Goal: Information Seeking & Learning: Check status

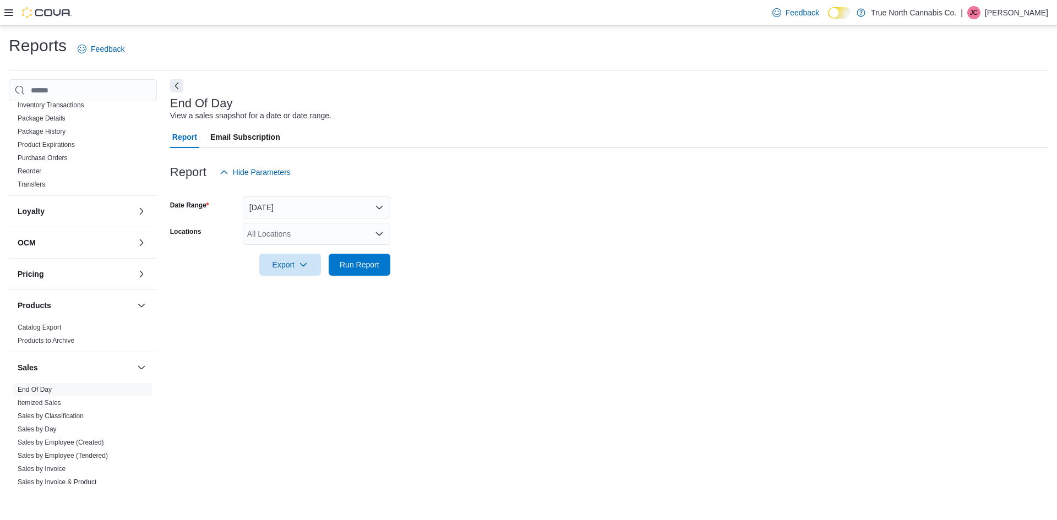
scroll to position [385, 0]
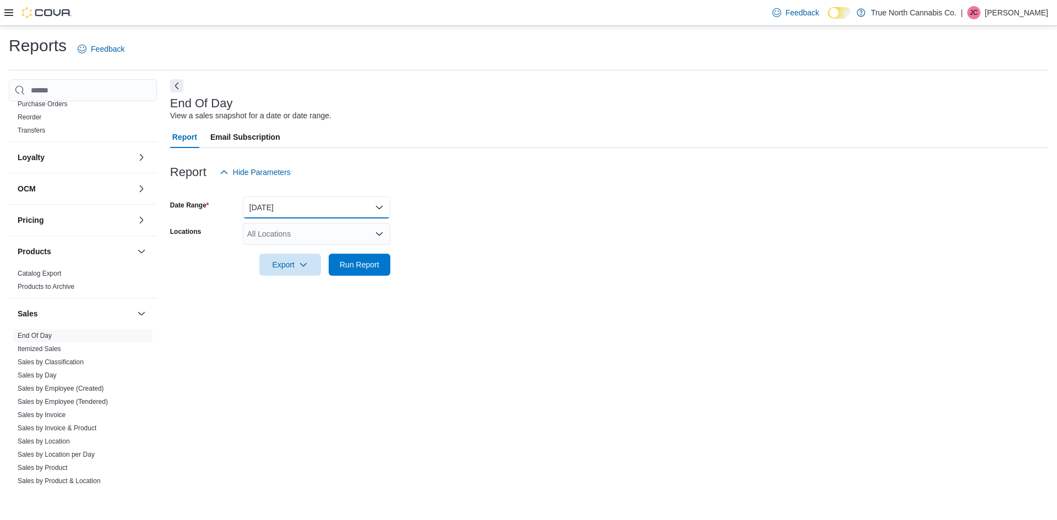
click at [313, 217] on button "[DATE]" at bounding box center [317, 208] width 148 height 22
click at [314, 212] on button "[DATE]" at bounding box center [317, 208] width 148 height 22
click at [315, 211] on button "[DATE]" at bounding box center [317, 208] width 148 height 22
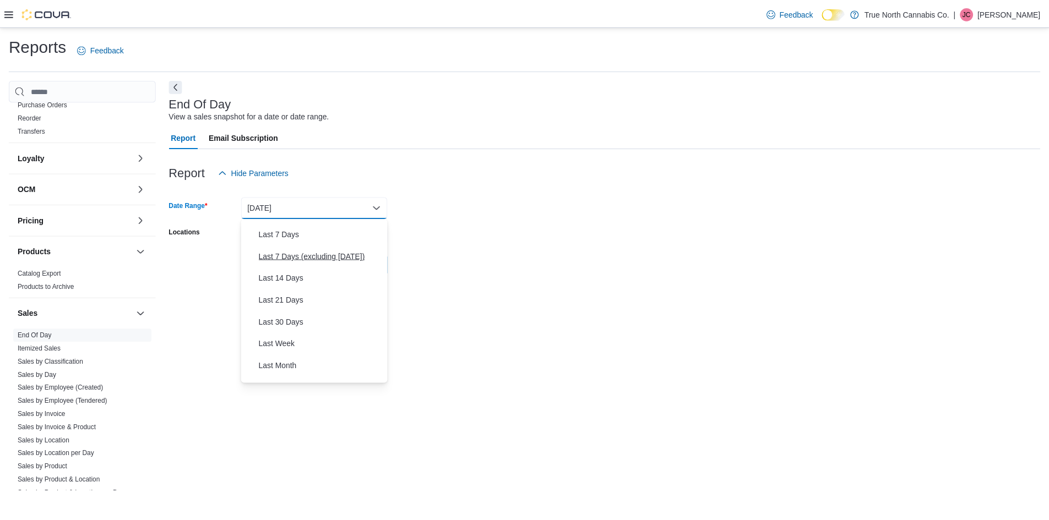
scroll to position [165, 0]
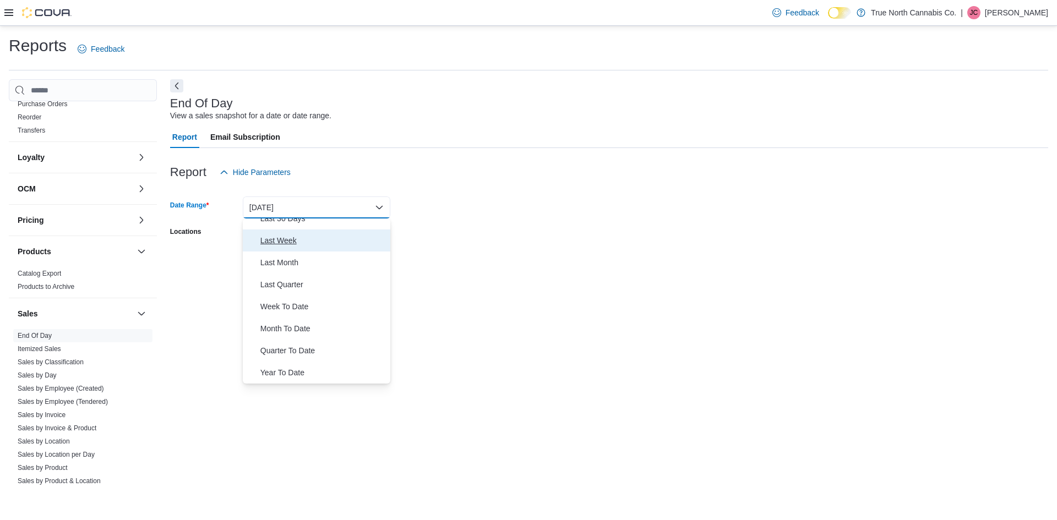
click at [296, 244] on span "Last Week" at bounding box center [323, 240] width 126 height 13
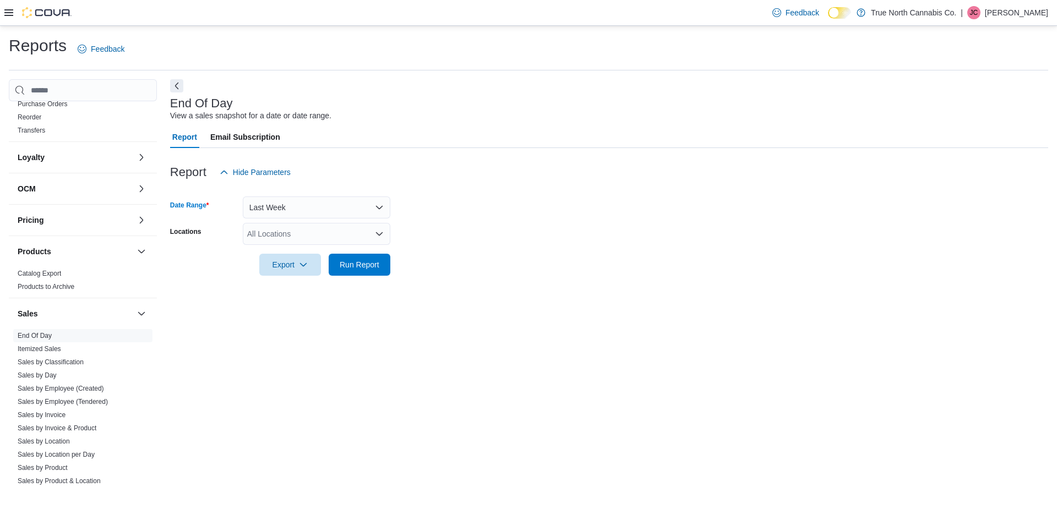
click at [300, 231] on div "All Locations" at bounding box center [317, 234] width 148 height 22
type input "***"
click at [322, 246] on button "St. Catharines" at bounding box center [317, 253] width 148 height 16
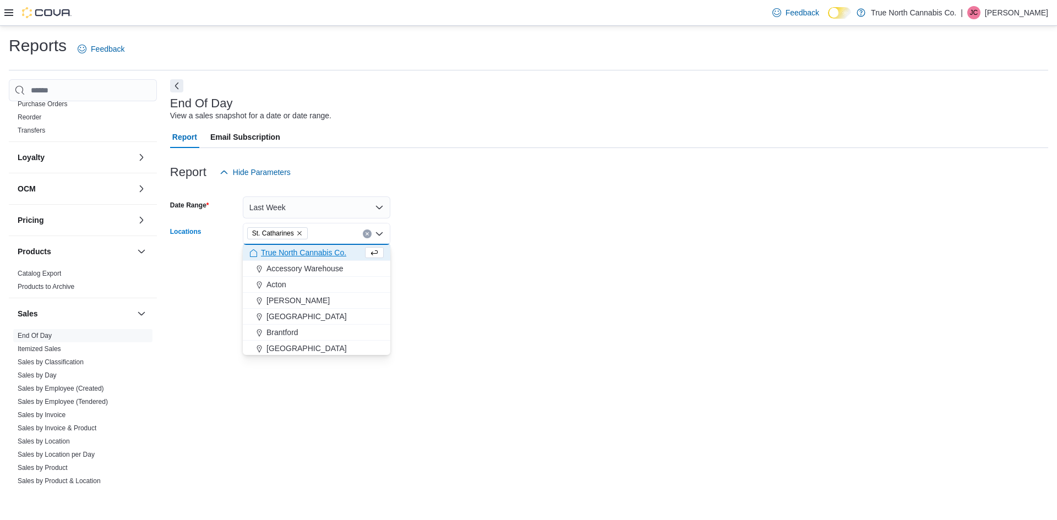
click at [464, 259] on form "Date Range Last Week Locations [GEOGRAPHIC_DATA] Combo box. Selected. [GEOGRAPH…" at bounding box center [609, 229] width 878 height 93
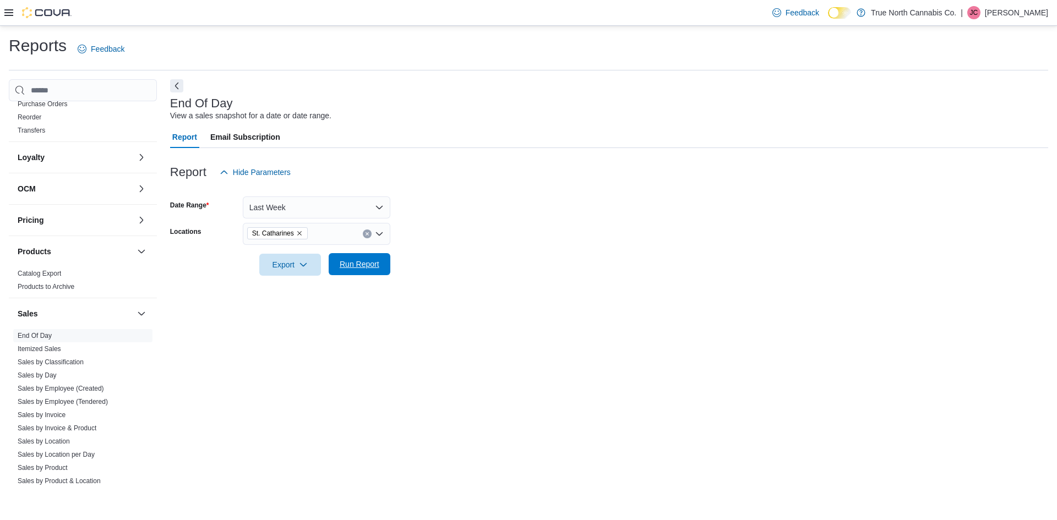
click at [352, 263] on span "Run Report" at bounding box center [360, 264] width 40 height 11
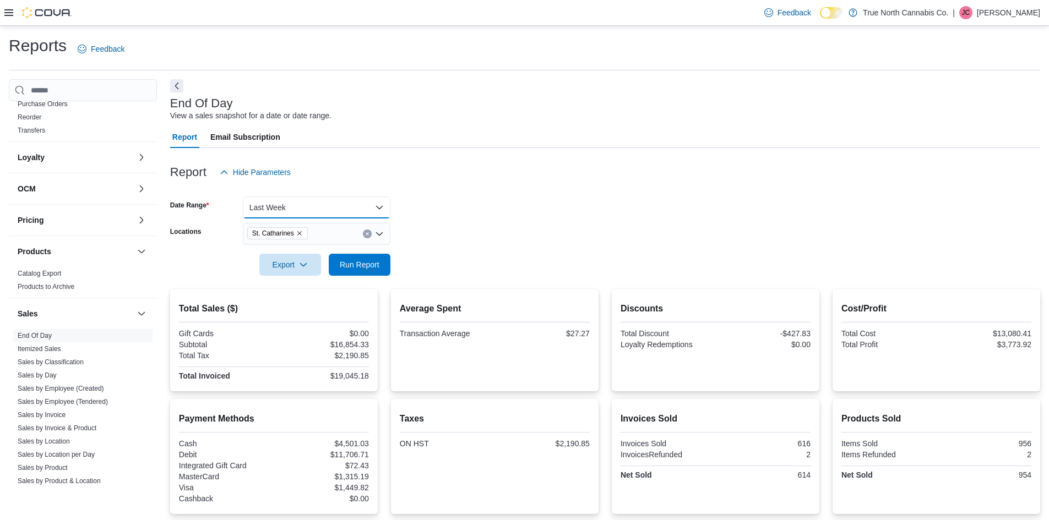
click at [317, 206] on button "Last Week" at bounding box center [317, 208] width 148 height 22
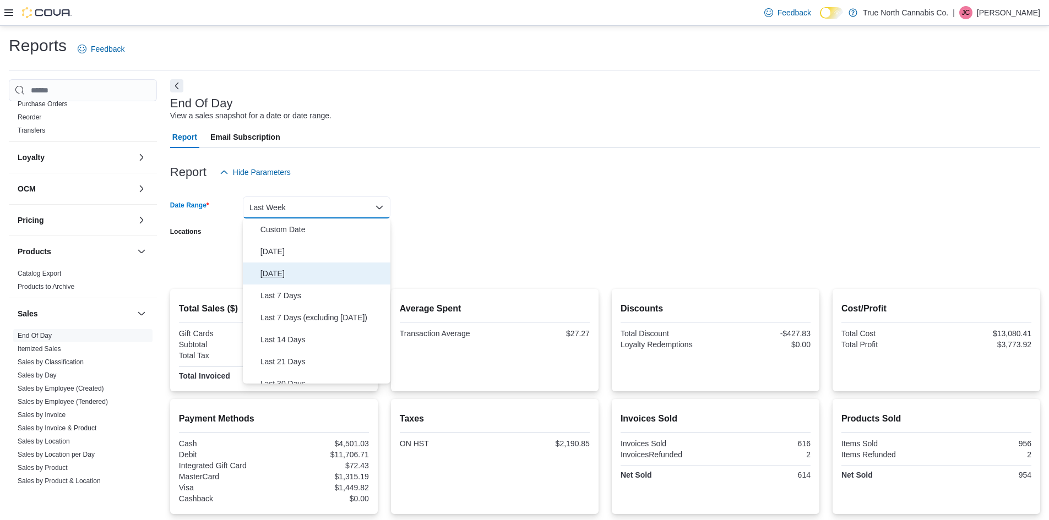
click at [313, 277] on span "[DATE]" at bounding box center [323, 273] width 126 height 13
click at [313, 277] on div at bounding box center [605, 282] width 870 height 13
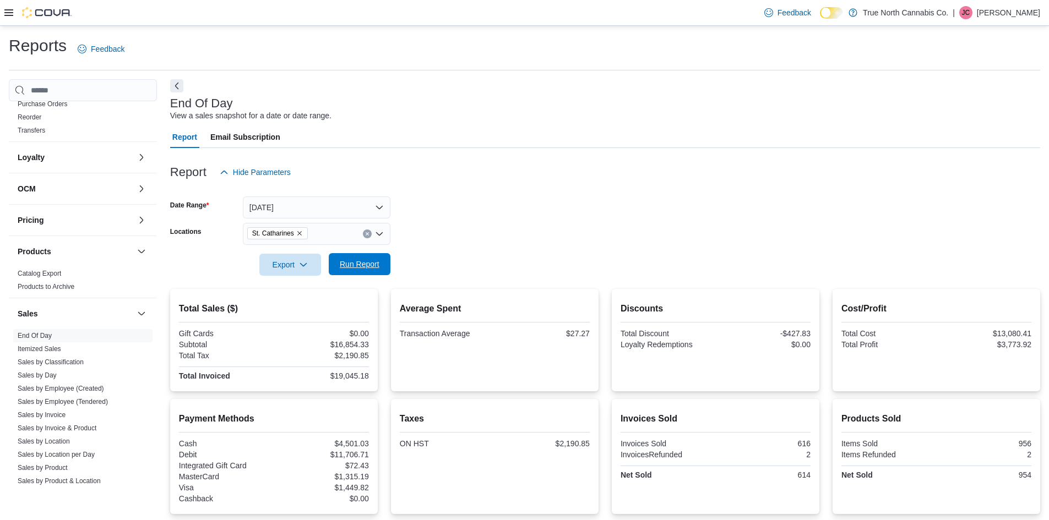
click at [356, 258] on span "Run Report" at bounding box center [359, 264] width 48 height 22
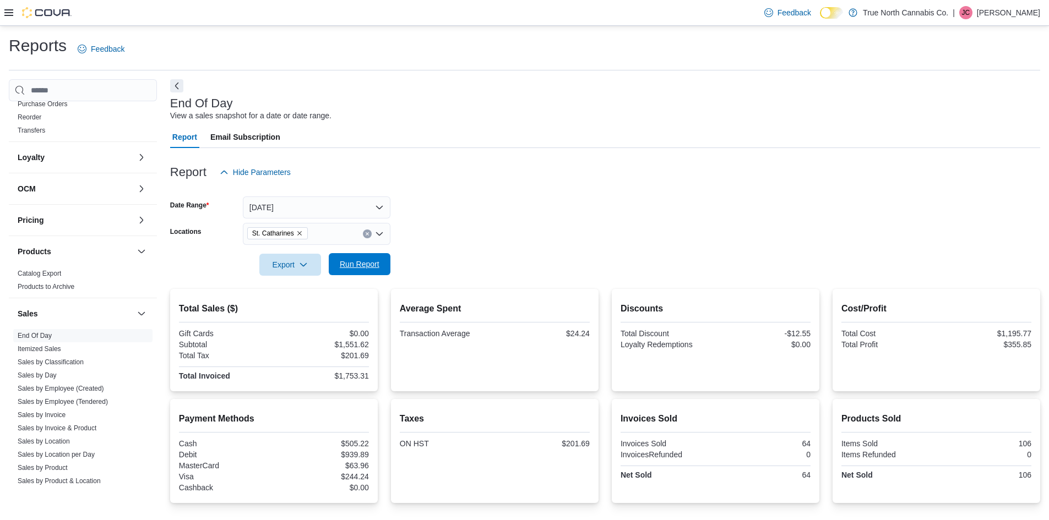
drag, startPoint x: 356, startPoint y: 258, endPoint x: 392, endPoint y: 398, distance: 144.5
click at [392, 398] on div "Total Sales ($) Gift Cards $0.00 Subtotal $1,551.62 Total Tax $201.69 Total Inv…" at bounding box center [605, 460] width 870 height 342
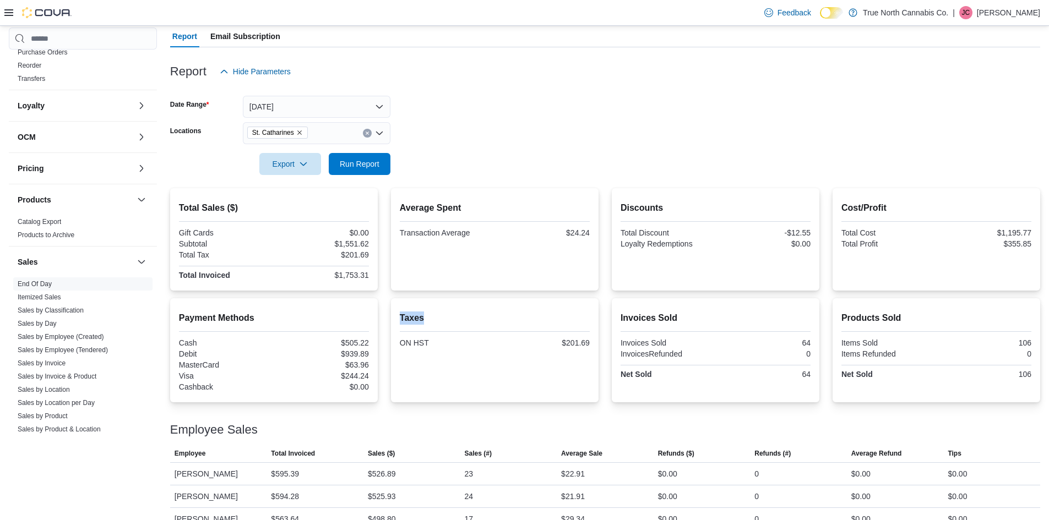
scroll to position [110, 0]
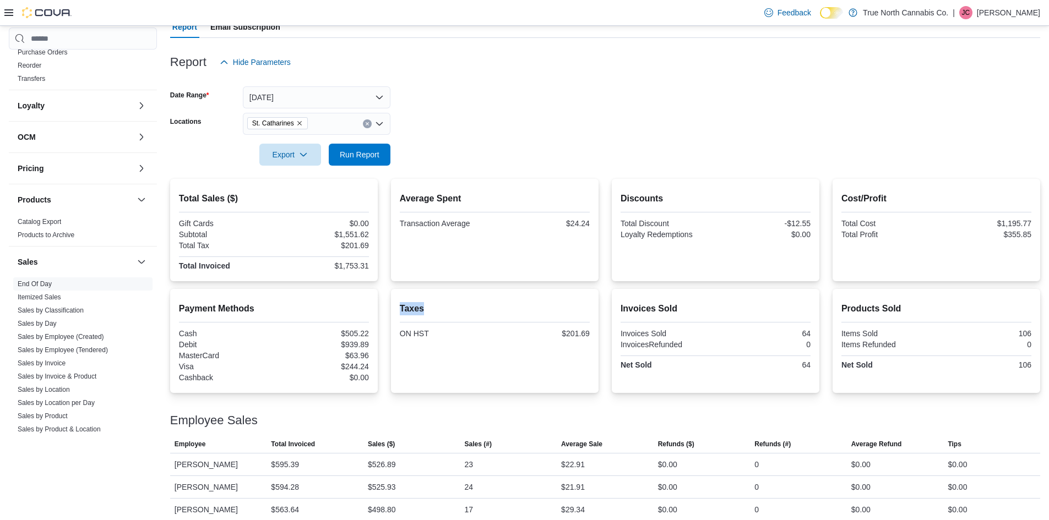
click at [706, 217] on div "Discounts Total Discount -$12.55 Loyalty Redemptions $0.00" at bounding box center [716, 216] width 190 height 49
click at [374, 298] on div "Payment Methods Cash $505.22 Debit $939.89 MasterCard $63.96 Visa $244.24 Cashb…" at bounding box center [274, 341] width 208 height 104
click at [250, 265] on div "Total Invoiced" at bounding box center [225, 266] width 93 height 9
drag, startPoint x: 250, startPoint y: 265, endPoint x: 132, endPoint y: 367, distance: 156.2
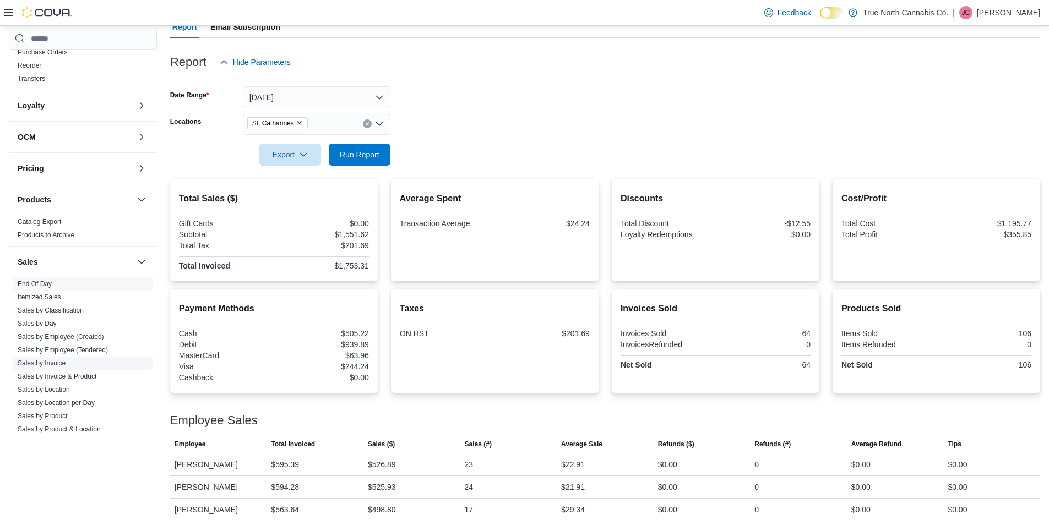
click at [250, 265] on div "Total Invoiced" at bounding box center [225, 266] width 93 height 9
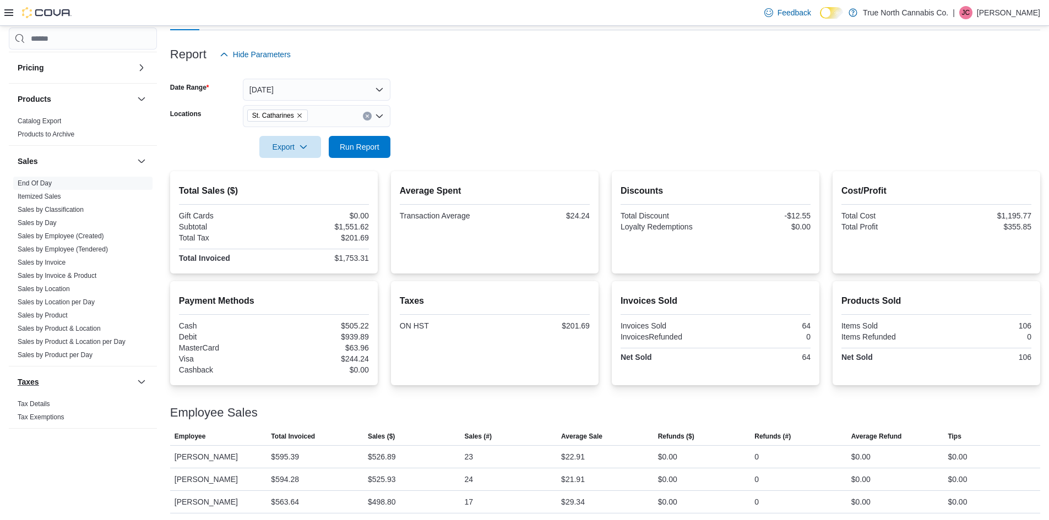
scroll to position [120, 0]
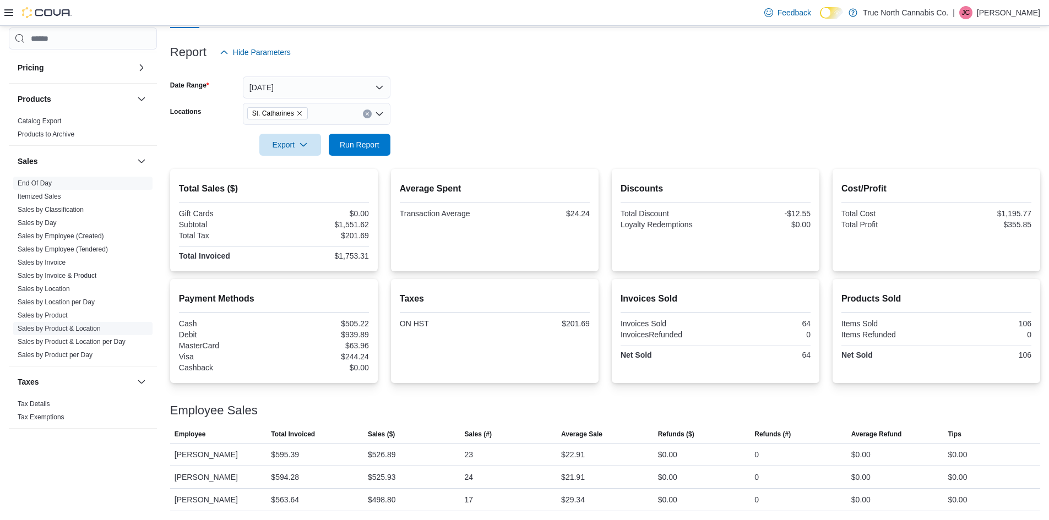
click at [89, 325] on link "Sales by Product & Location" at bounding box center [59, 329] width 83 height 8
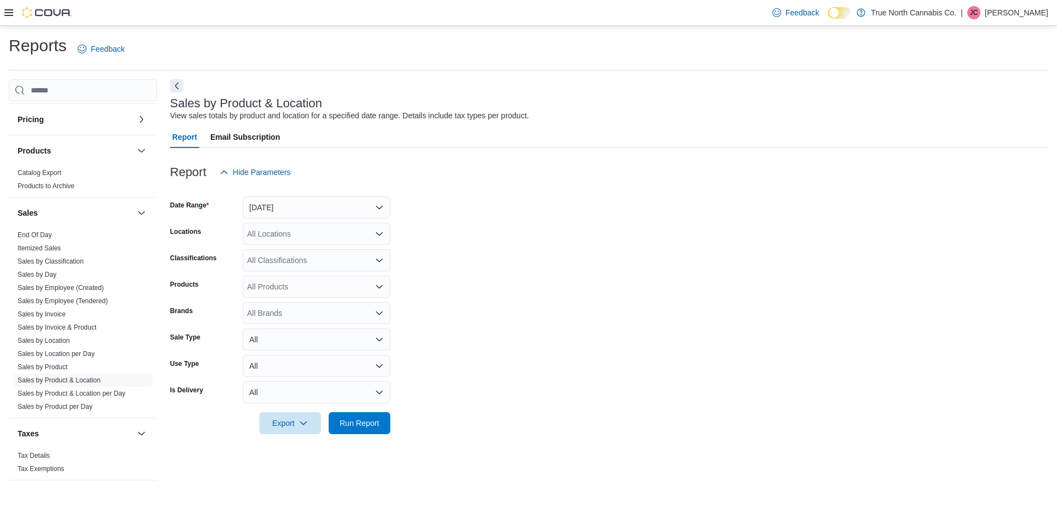
click at [290, 229] on div "All Locations" at bounding box center [317, 234] width 148 height 22
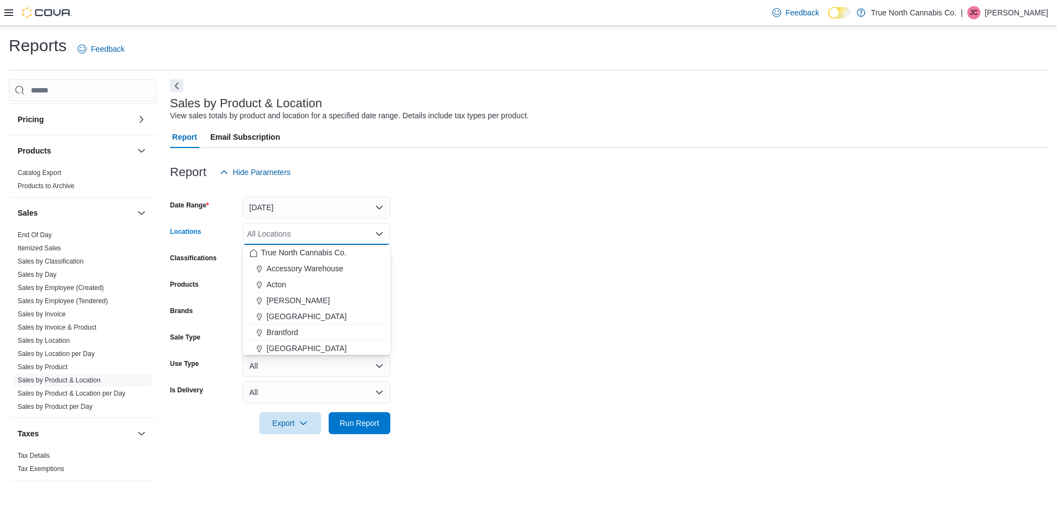
click at [291, 229] on div "All Locations Combo box. Selected. Combo box input. All Locations. Type some te…" at bounding box center [317, 234] width 148 height 22
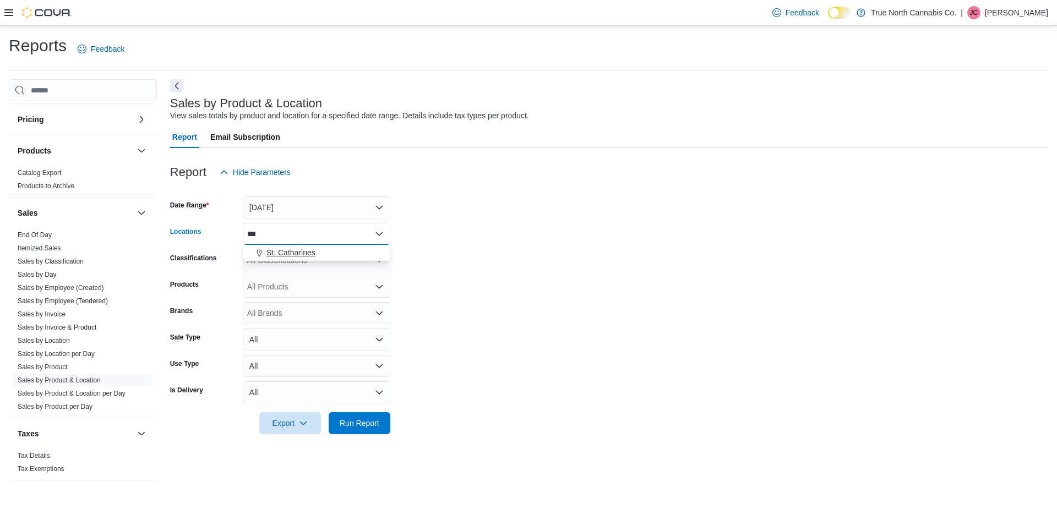
type input "***"
click at [310, 249] on span "St. Catharines" at bounding box center [290, 252] width 49 height 11
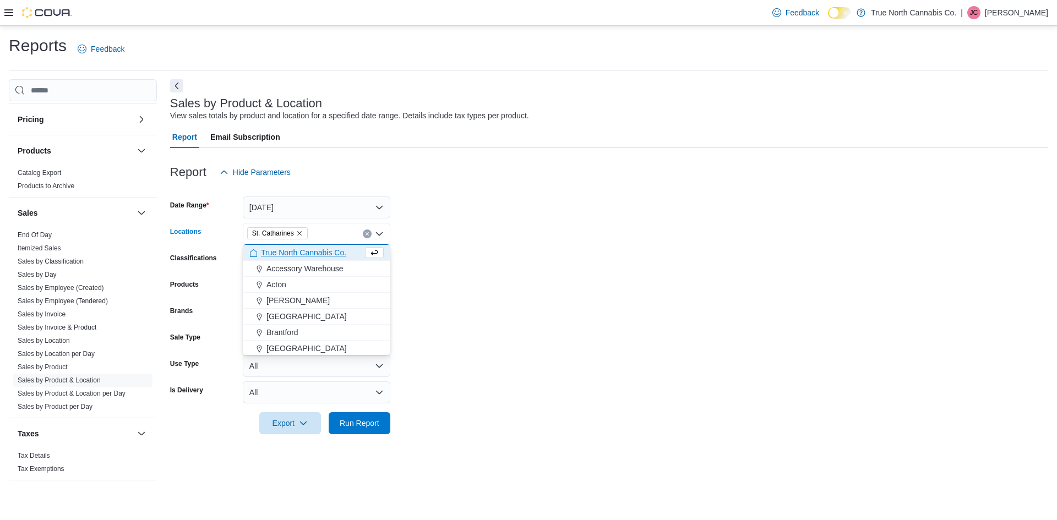
click at [537, 293] on form "Date Range [DATE] Locations [GEOGRAPHIC_DATA] Combo box. Selected. [GEOGRAPHIC_…" at bounding box center [609, 308] width 878 height 251
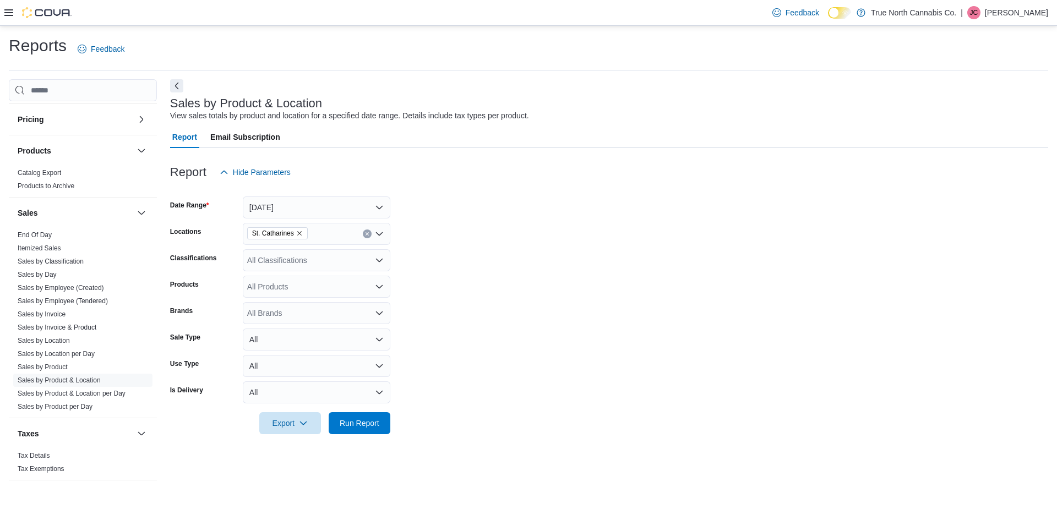
click at [537, 293] on form "Date Range [DATE] Locations [GEOGRAPHIC_DATA] Classifications All Classificatio…" at bounding box center [609, 308] width 878 height 251
click at [321, 254] on div "All Classifications" at bounding box center [317, 260] width 148 height 22
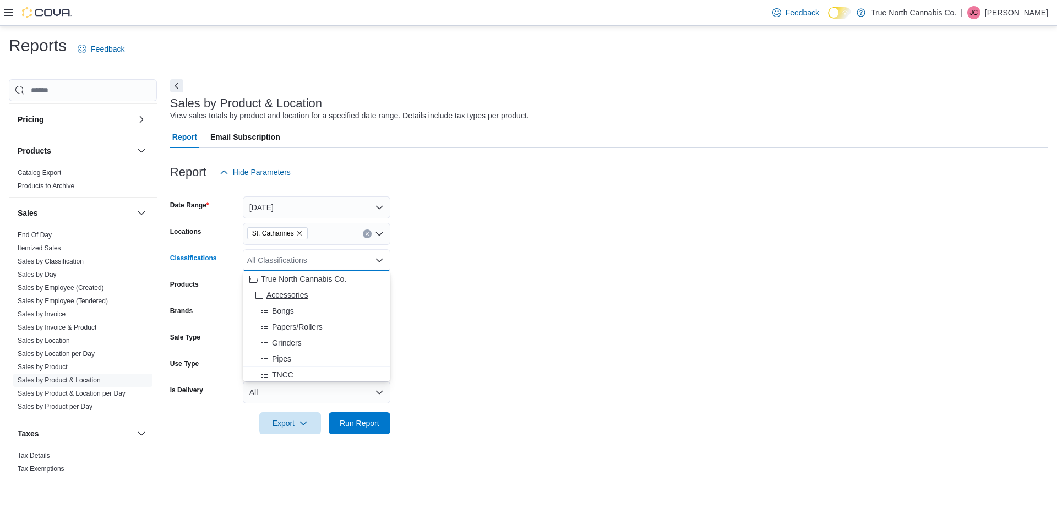
click at [307, 292] on span "Accessories" at bounding box center [286, 295] width 41 height 11
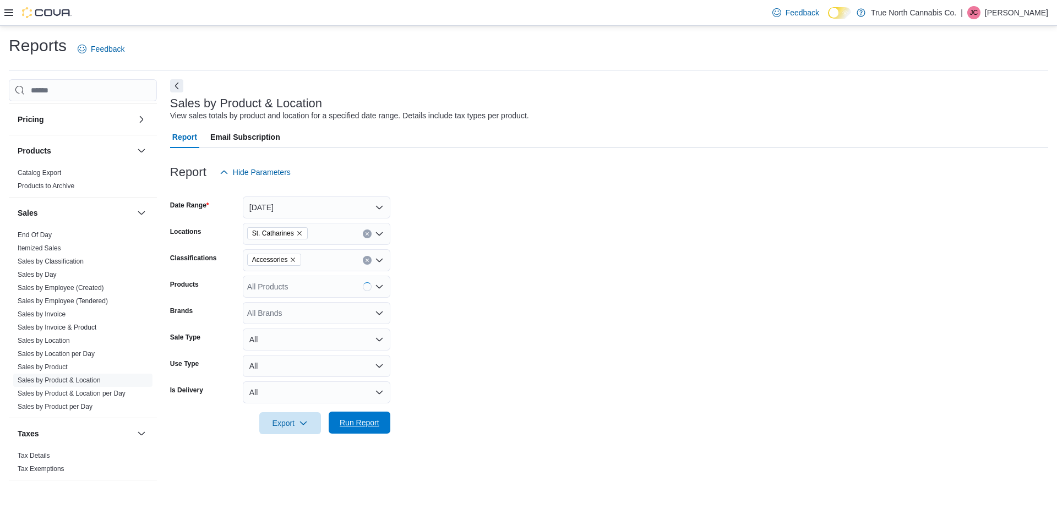
click at [349, 419] on span "Run Report" at bounding box center [360, 422] width 40 height 11
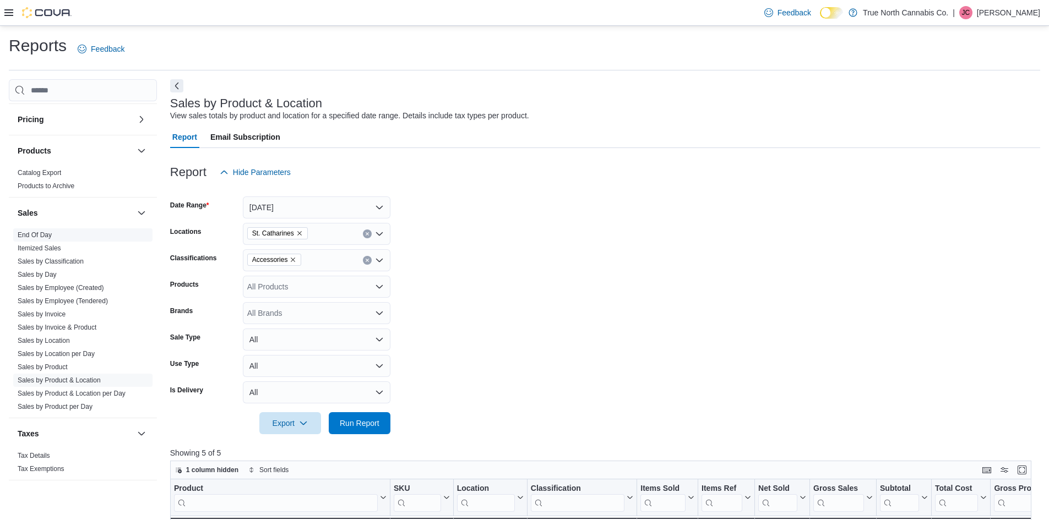
click at [35, 231] on span "End Of Day" at bounding box center [35, 235] width 34 height 9
click at [30, 237] on link "End Of Day" at bounding box center [35, 235] width 34 height 8
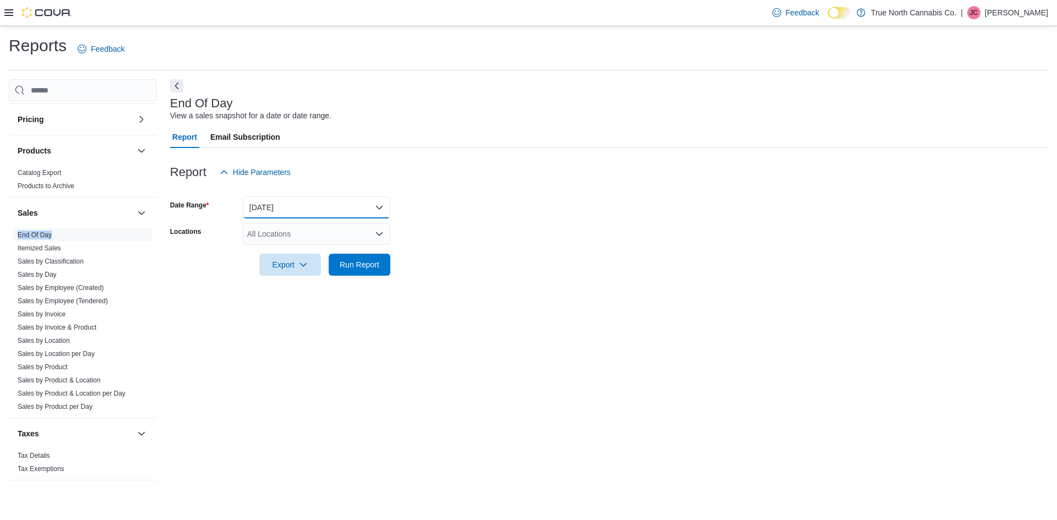
click at [280, 208] on button "[DATE]" at bounding box center [317, 208] width 148 height 22
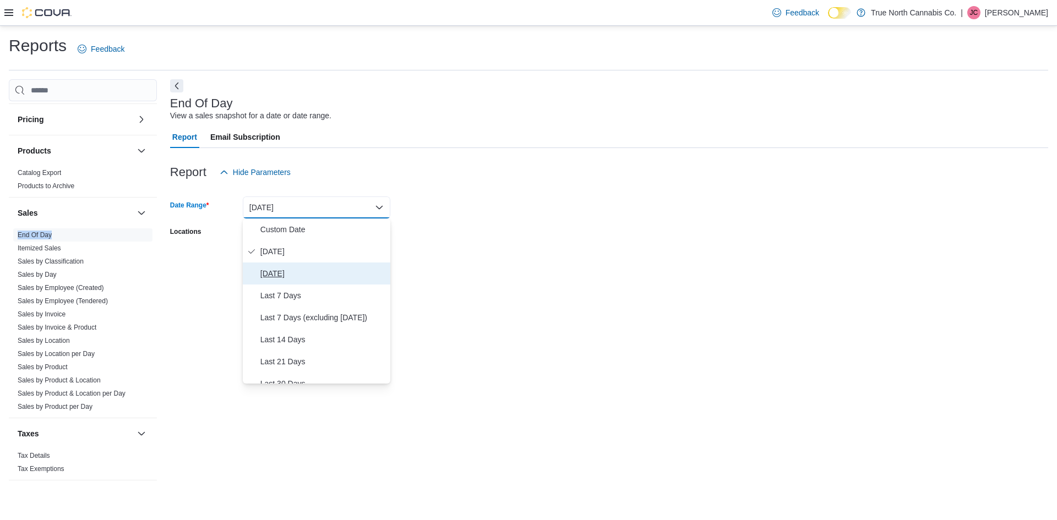
click at [292, 271] on span "[DATE]" at bounding box center [323, 273] width 126 height 13
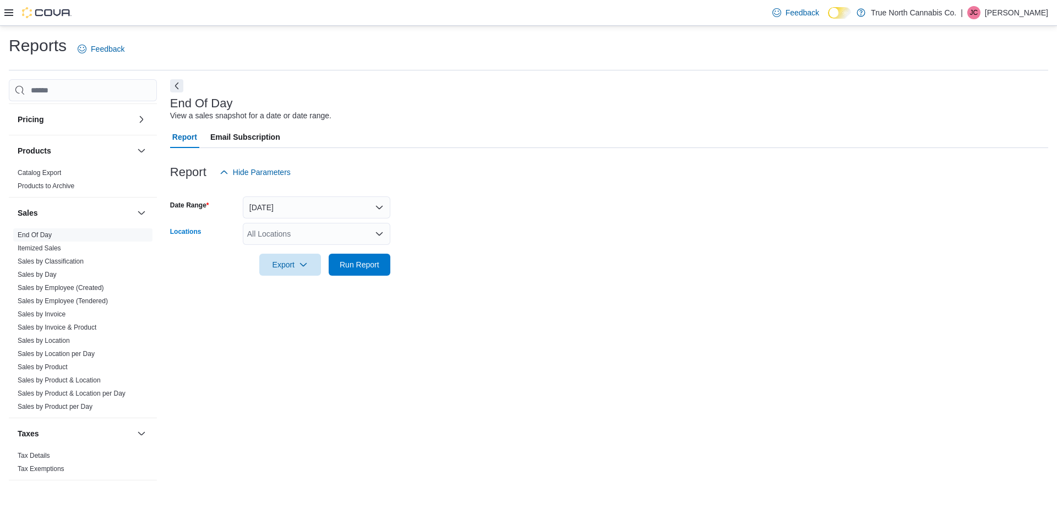
click at [274, 232] on div "All Locations" at bounding box center [317, 234] width 148 height 22
type input "***"
click at [288, 254] on span "St. Catharines" at bounding box center [290, 252] width 49 height 11
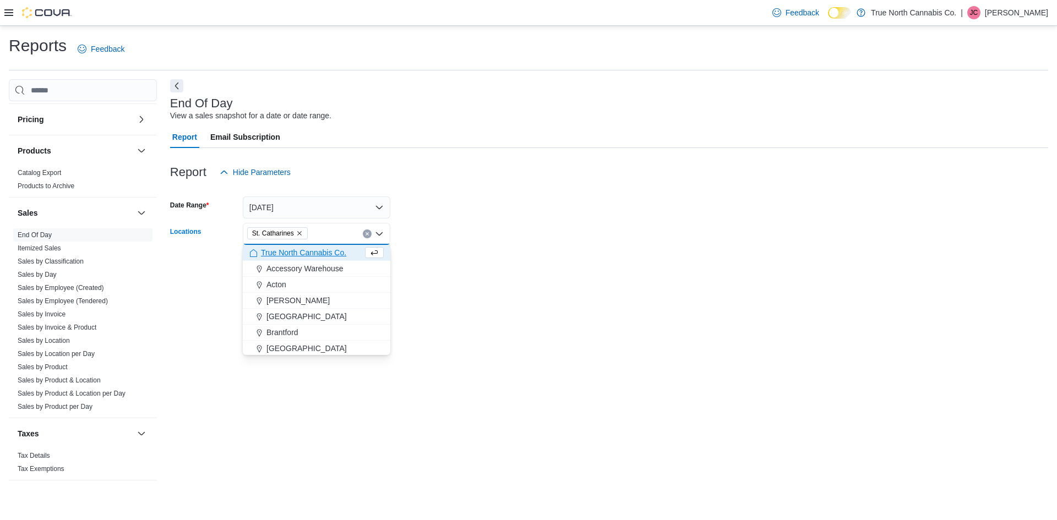
click at [463, 260] on form "Date Range [DATE] Locations [GEOGRAPHIC_DATA] Combo box. Selected. [GEOGRAPHIC_…" at bounding box center [609, 229] width 878 height 93
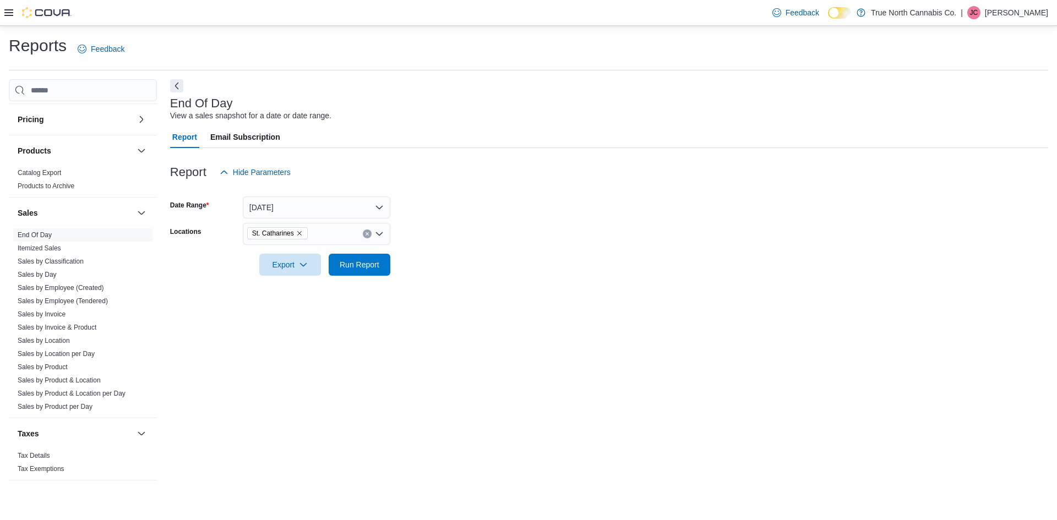
drag, startPoint x: 463, startPoint y: 260, endPoint x: 408, endPoint y: 268, distance: 55.1
click at [459, 259] on form "Date Range [DATE] Locations [GEOGRAPHIC_DATA] Export Run Report" at bounding box center [609, 229] width 878 height 93
click at [370, 265] on span "Run Report" at bounding box center [360, 264] width 40 height 11
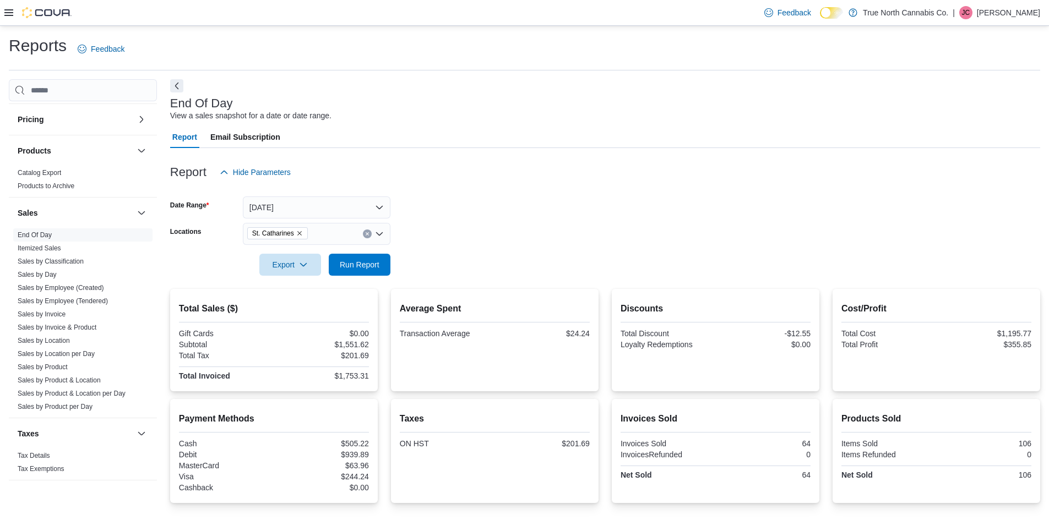
click at [205, 181] on div "Report Hide Parameters" at bounding box center [232, 172] width 125 height 22
click at [280, 333] on div "$0.00" at bounding box center [322, 333] width 93 height 9
drag, startPoint x: 899, startPoint y: 164, endPoint x: 893, endPoint y: 162, distance: 6.2
click at [899, 164] on div "Report Hide Parameters" at bounding box center [605, 172] width 870 height 22
